Goal: Task Accomplishment & Management: Use online tool/utility

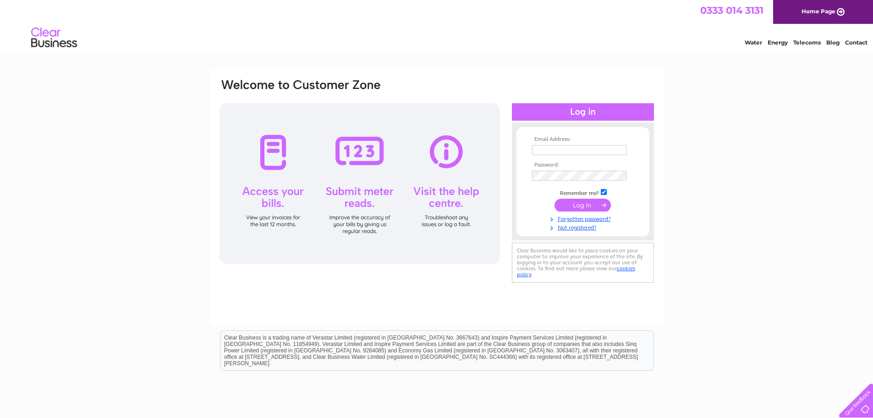
type input "[EMAIL_ADDRESS][DOMAIN_NAME]"
click at [590, 209] on input "submit" at bounding box center [583, 205] width 56 height 13
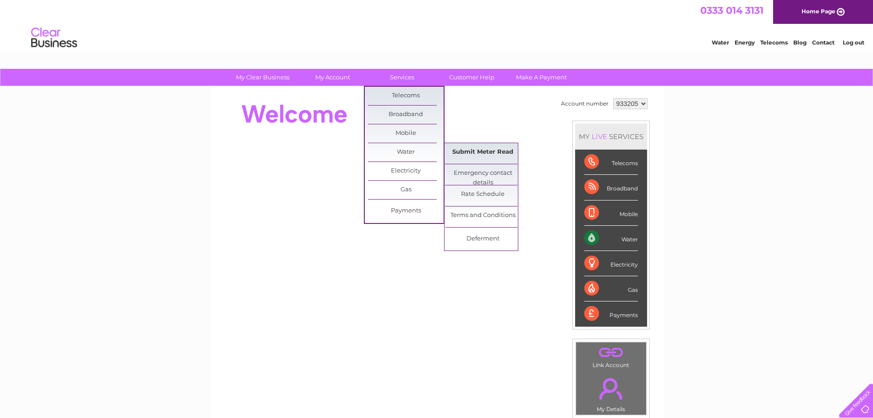
click at [486, 153] on link "Submit Meter Read" at bounding box center [483, 152] width 76 height 18
